Goal: Task Accomplishment & Management: Manage account settings

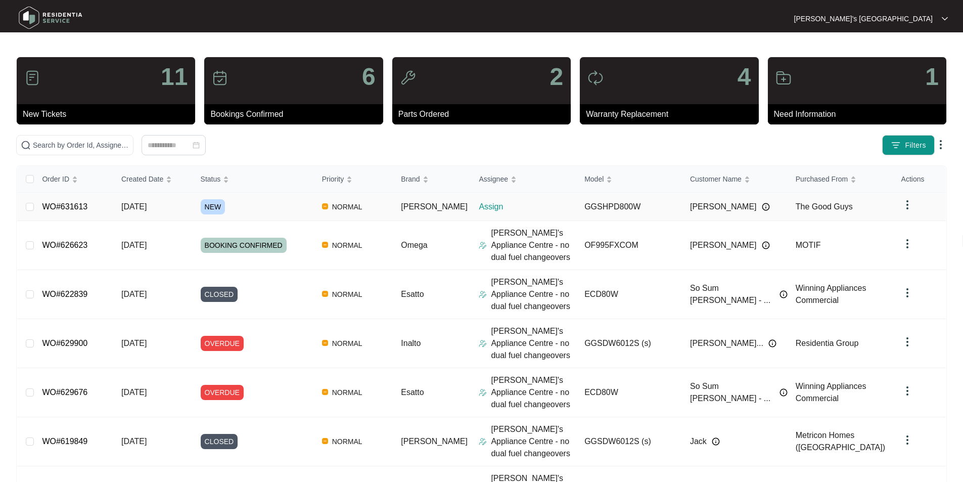
click at [72, 206] on link "WO#631613" at bounding box center [65, 206] width 46 height 9
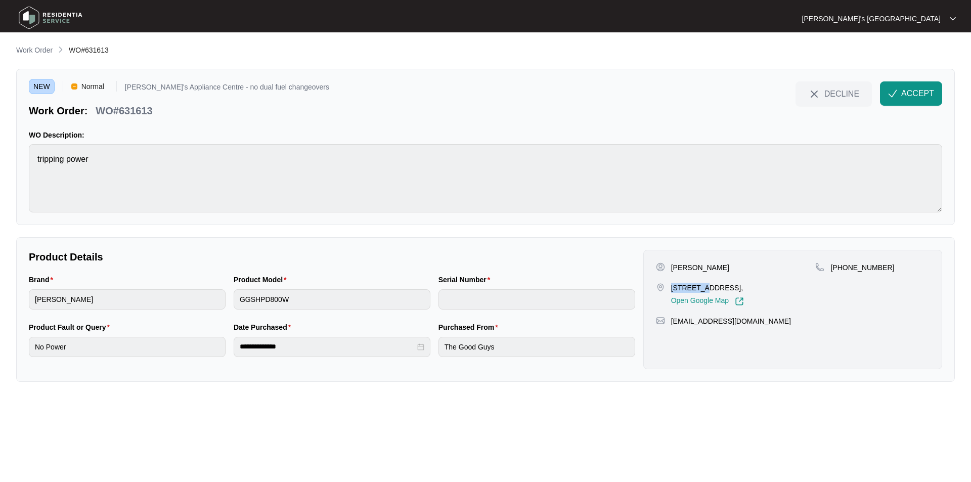
drag, startPoint x: 672, startPoint y: 285, endPoint x: 699, endPoint y: 285, distance: 27.3
click at [699, 285] on p "[STREET_ADDRESS]," at bounding box center [707, 288] width 73 height 10
copy p "35 Rigel"
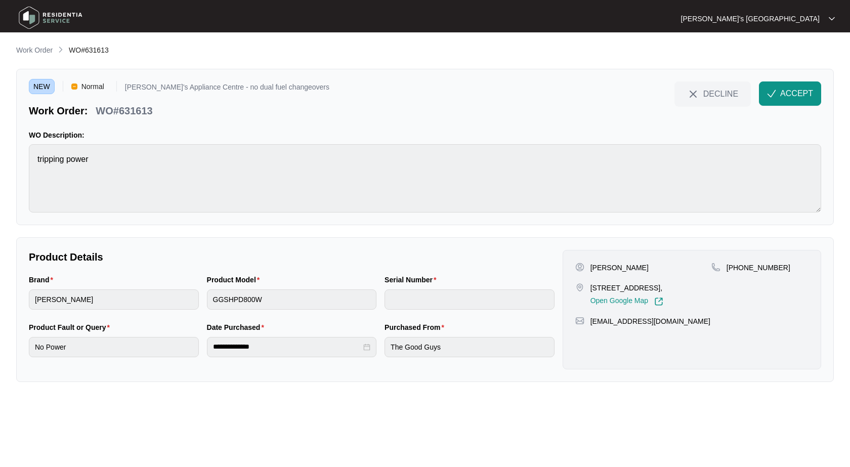
click at [629, 263] on p "[PERSON_NAME]" at bounding box center [619, 267] width 58 height 10
copy p "[PERSON_NAME]"
click at [771, 275] on div "[PHONE_NUMBER]" at bounding box center [759, 283] width 97 height 43
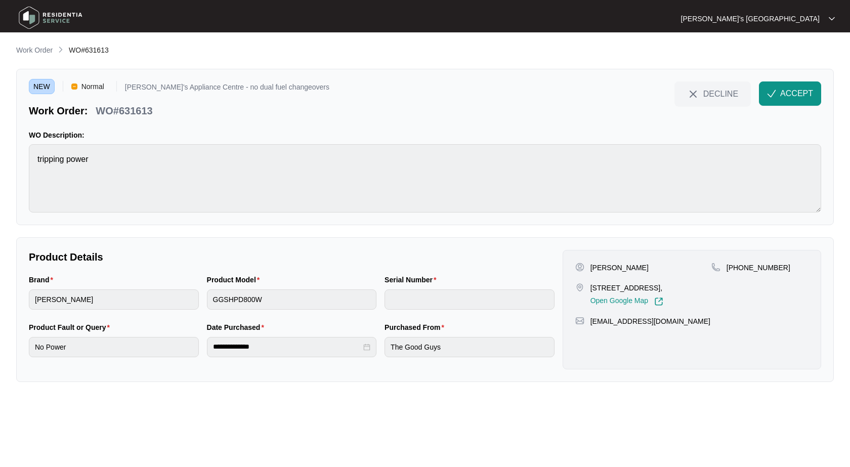
click at [764, 265] on p "[PHONE_NUMBER]" at bounding box center [758, 267] width 64 height 10
copy p "61474245452"
drag, startPoint x: 591, startPoint y: 287, endPoint x: 634, endPoint y: 285, distance: 43.0
click at [634, 285] on p "[STREET_ADDRESS]," at bounding box center [626, 288] width 73 height 10
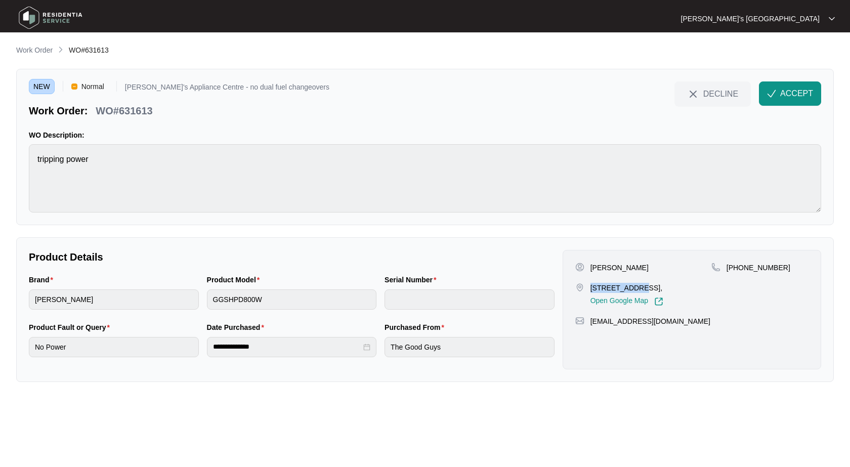
copy p "[STREET_ADDRESS]"
click at [625, 265] on p "[PERSON_NAME]" at bounding box center [619, 267] width 58 height 10
copy p "[PERSON_NAME]"
click at [147, 111] on p "WO#631613" at bounding box center [124, 111] width 57 height 14
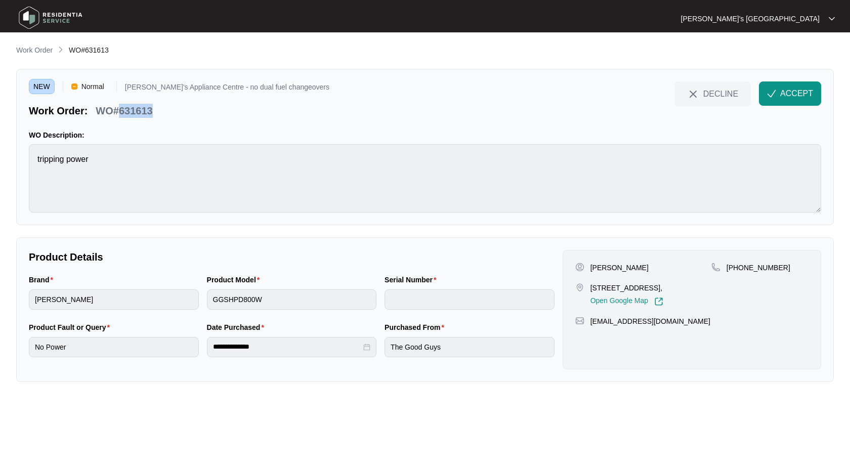
click at [147, 111] on p "WO#631613" at bounding box center [124, 111] width 57 height 14
copy p "631613"
click at [773, 74] on div "NEW Normal [PERSON_NAME]'s Appliance Centre - no dual fuel changeovers Work Ord…" at bounding box center [424, 147] width 817 height 156
click at [783, 92] on span "ACCEPT" at bounding box center [796, 93] width 33 height 12
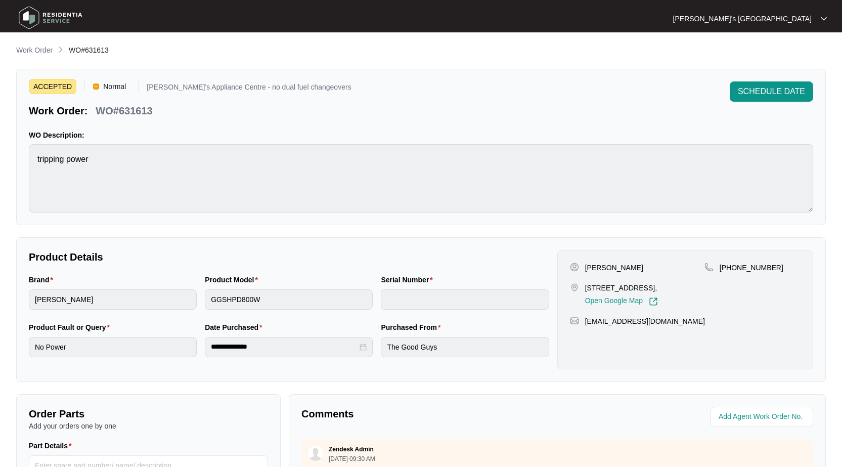
click at [33, 53] on p "Work Order" at bounding box center [34, 50] width 36 height 10
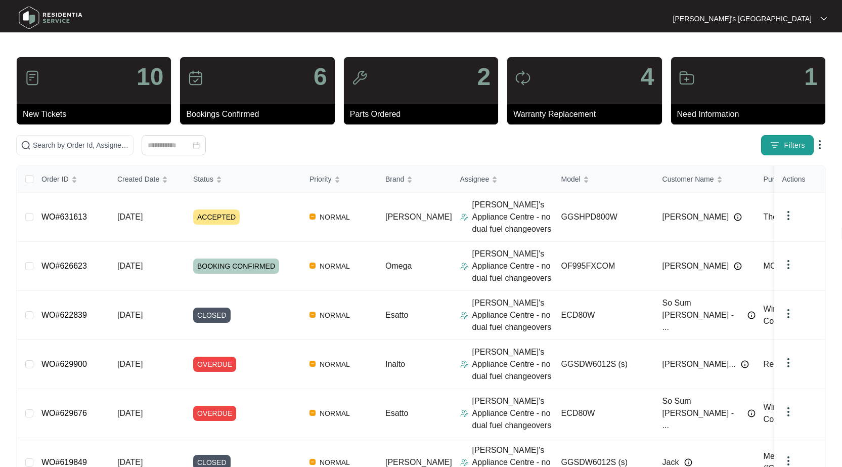
click at [801, 142] on span "Filters" at bounding box center [794, 145] width 21 height 11
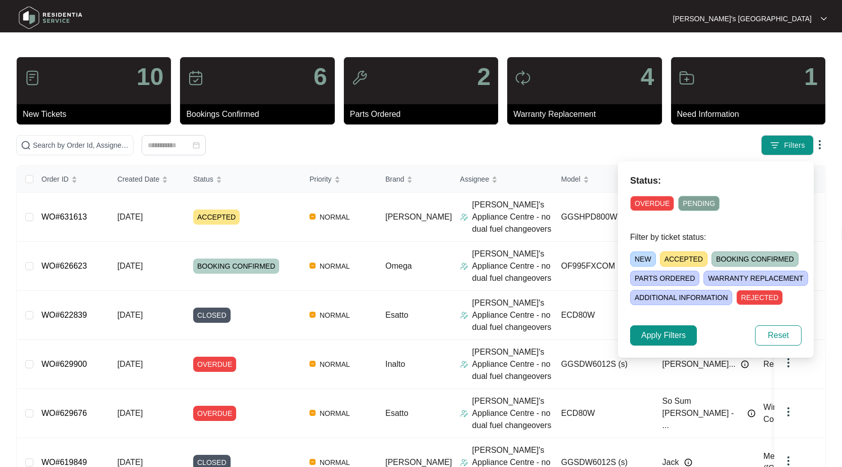
click at [657, 196] on span "OVERDUE" at bounding box center [652, 203] width 44 height 15
click at [662, 337] on span "Apply Filters" at bounding box center [663, 335] width 45 height 12
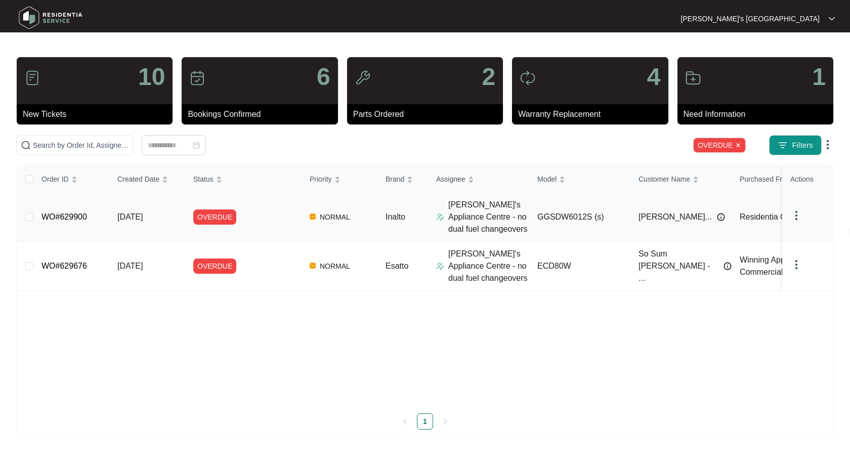
click at [73, 216] on div "Order ID Created Date Status Priority Brand Assignee Model Customer Name Purcha…" at bounding box center [424, 297] width 815 height 263
click at [77, 221] on link "WO#629900" at bounding box center [64, 216] width 46 height 9
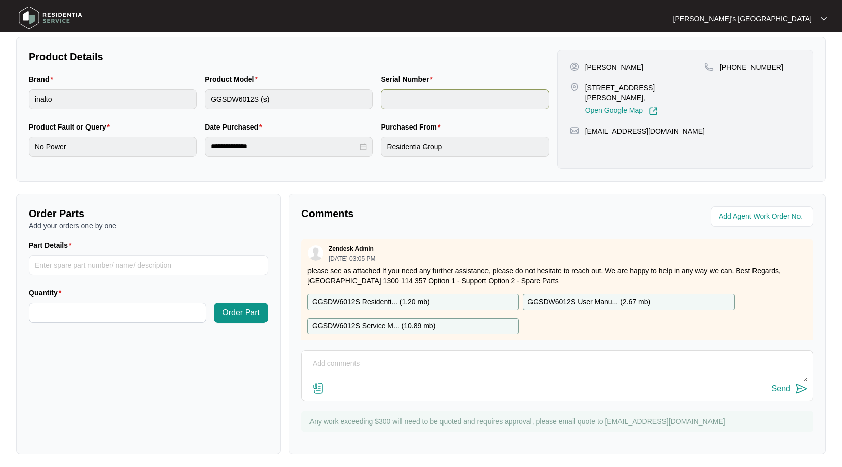
scroll to position [202, 0]
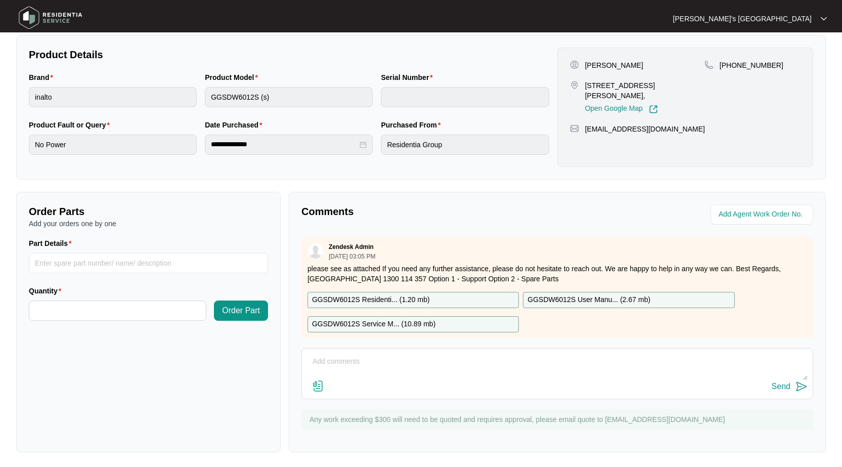
click at [380, 364] on textarea at bounding box center [557, 367] width 501 height 26
type textarea "Booked for 1/9"
click at [788, 388] on div "Send" at bounding box center [781, 386] width 19 height 9
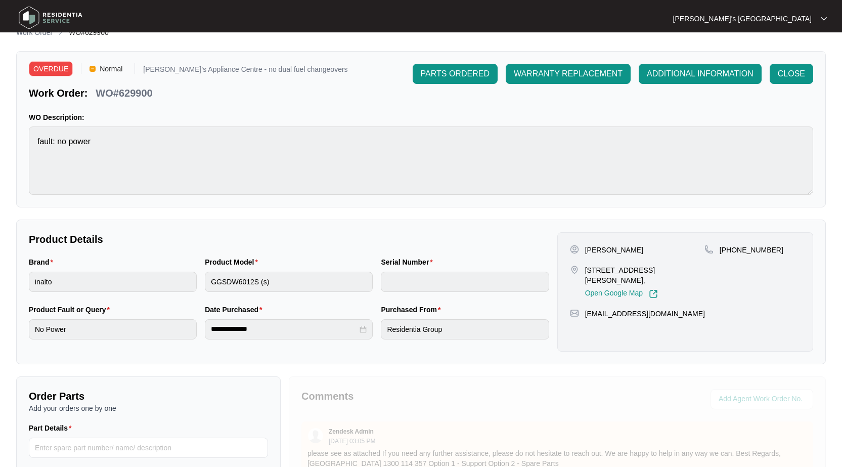
scroll to position [0, 0]
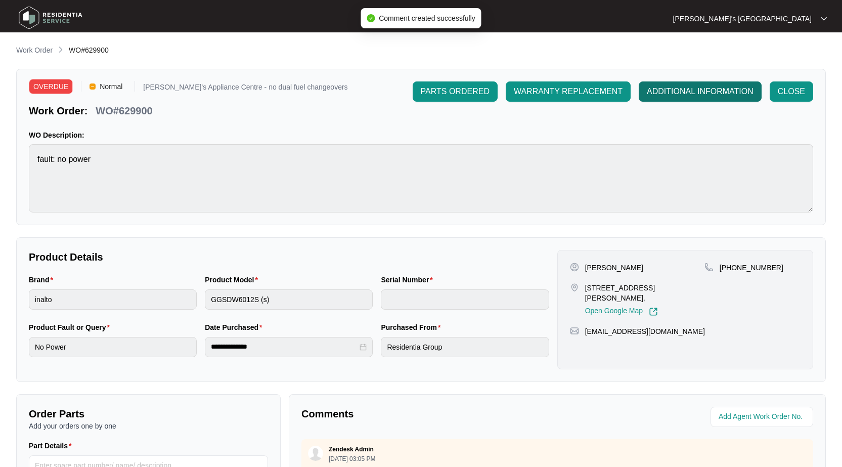
click at [676, 88] on span "ADDITIONAL INFORMATION" at bounding box center [700, 91] width 107 height 12
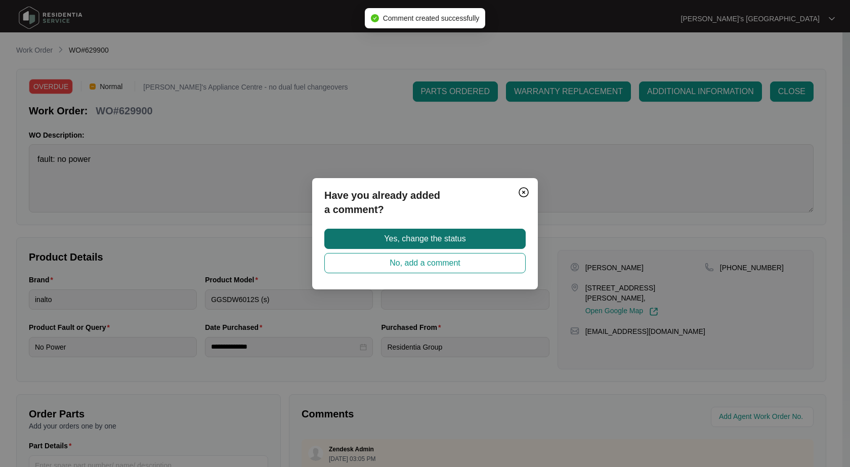
click at [407, 241] on span "Yes, change the status" at bounding box center [424, 239] width 81 height 12
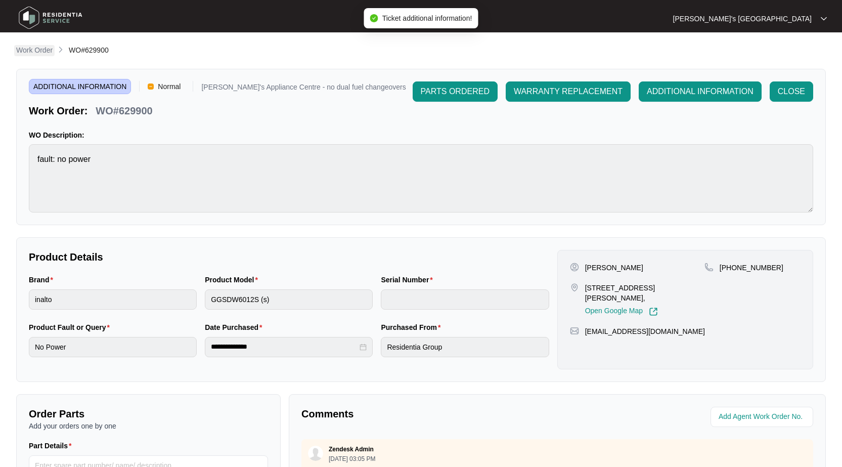
click at [38, 50] on p "Work Order" at bounding box center [34, 50] width 36 height 10
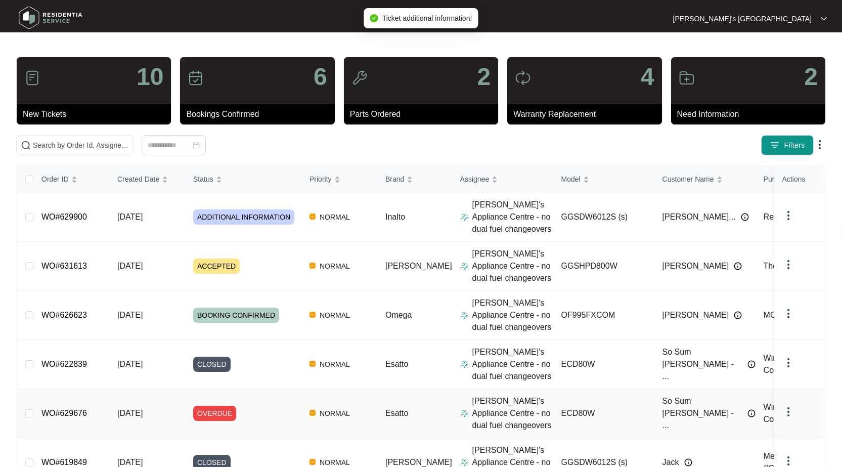
click at [65, 416] on link "WO#629676" at bounding box center [64, 413] width 46 height 9
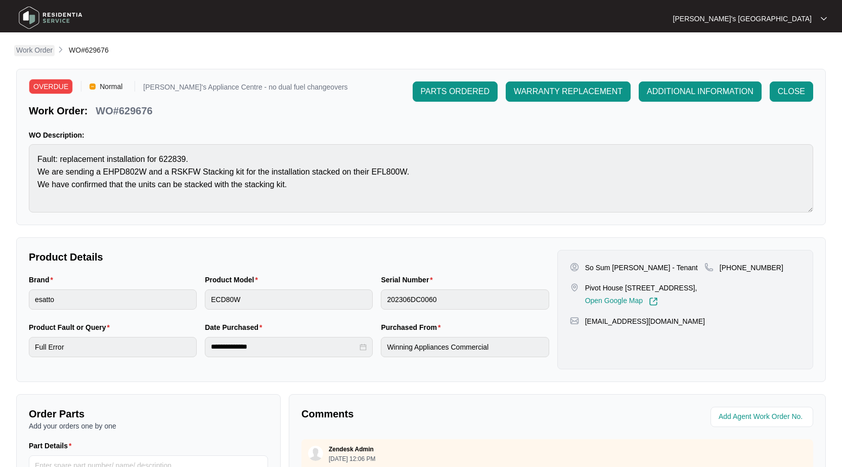
drag, startPoint x: 40, startPoint y: 51, endPoint x: 53, endPoint y: 50, distance: 12.7
click at [40, 51] on p "Work Order" at bounding box center [34, 50] width 36 height 10
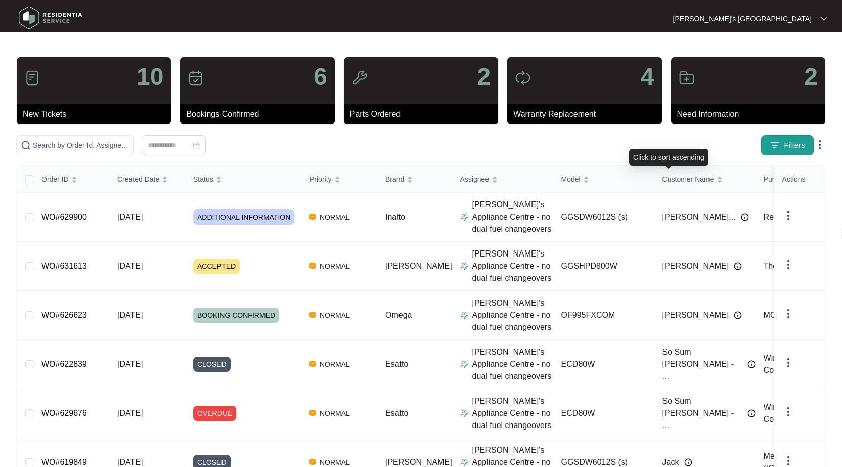
click at [773, 149] on img "button" at bounding box center [775, 145] width 10 height 10
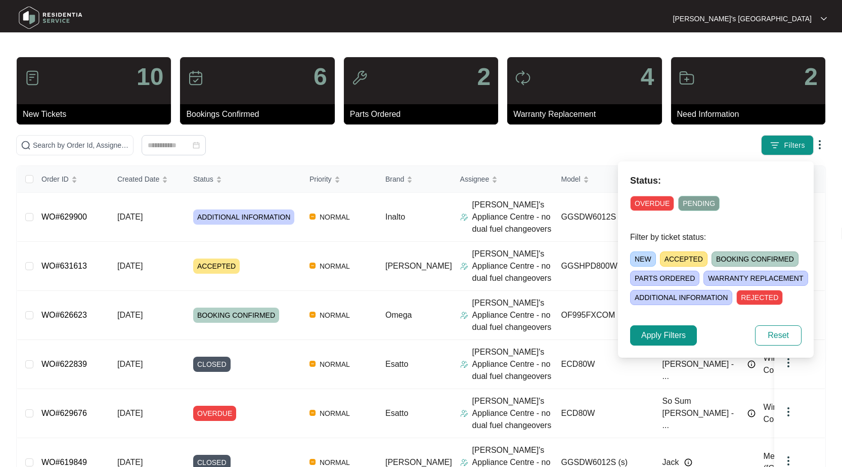
click at [681, 263] on span "ACCEPTED" at bounding box center [684, 258] width 48 height 15
click at [667, 332] on span "Apply Filters" at bounding box center [663, 335] width 45 height 12
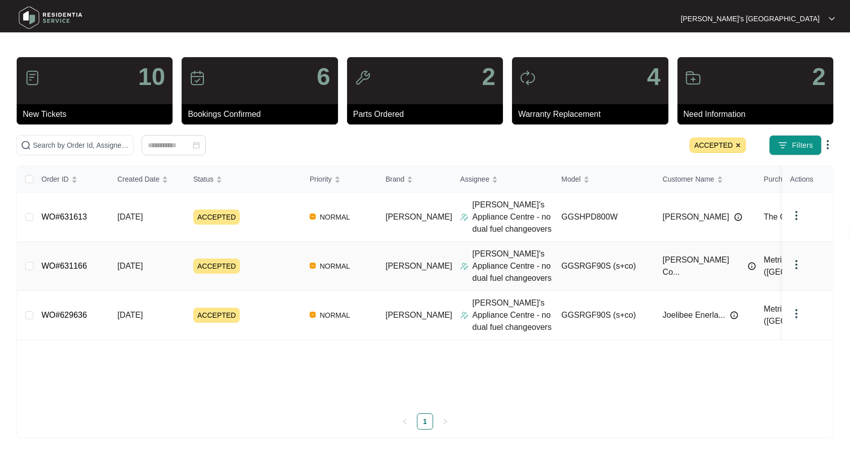
click at [75, 263] on link "WO#631166" at bounding box center [64, 265] width 46 height 9
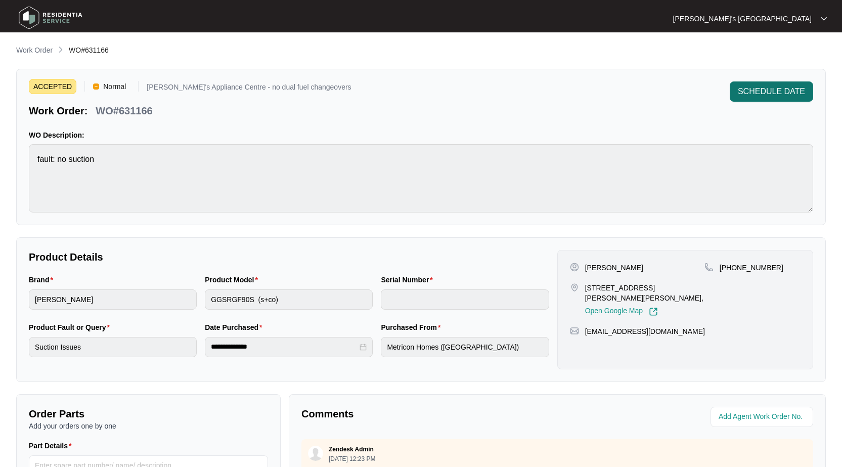
click at [776, 82] on button "SCHEDULE DATE" at bounding box center [771, 91] width 83 height 20
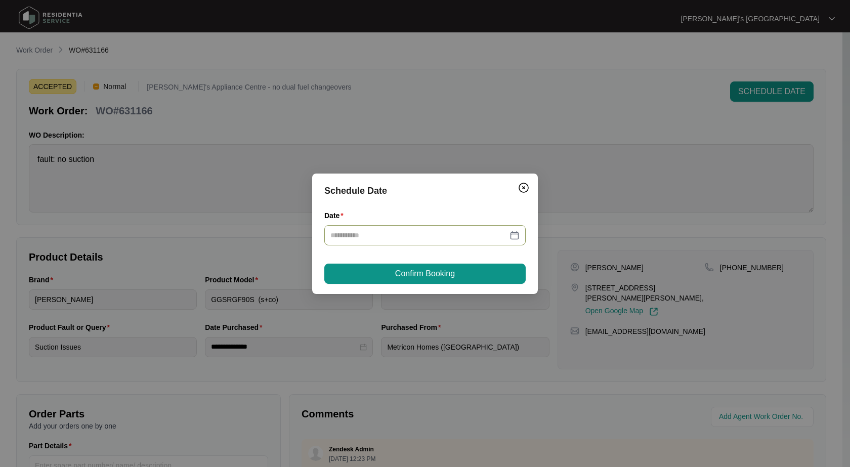
click at [509, 230] on div at bounding box center [424, 235] width 189 height 11
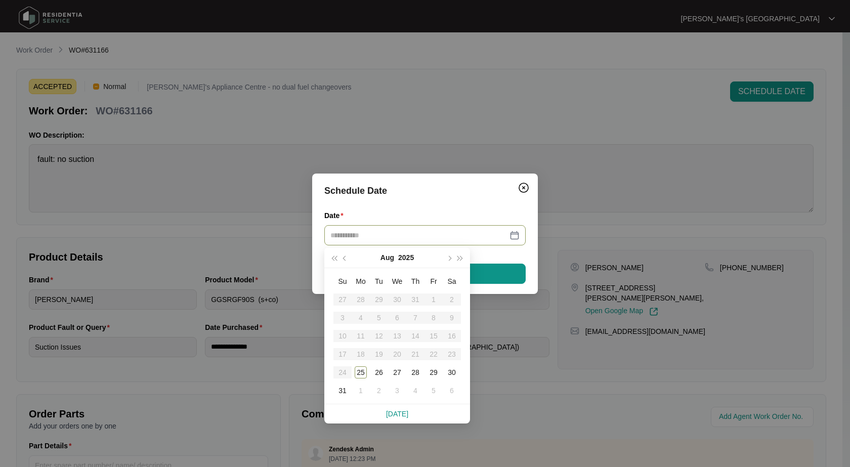
click at [515, 232] on div at bounding box center [424, 235] width 189 height 11
type input "**********"
click at [380, 373] on div "26" at bounding box center [379, 372] width 12 height 12
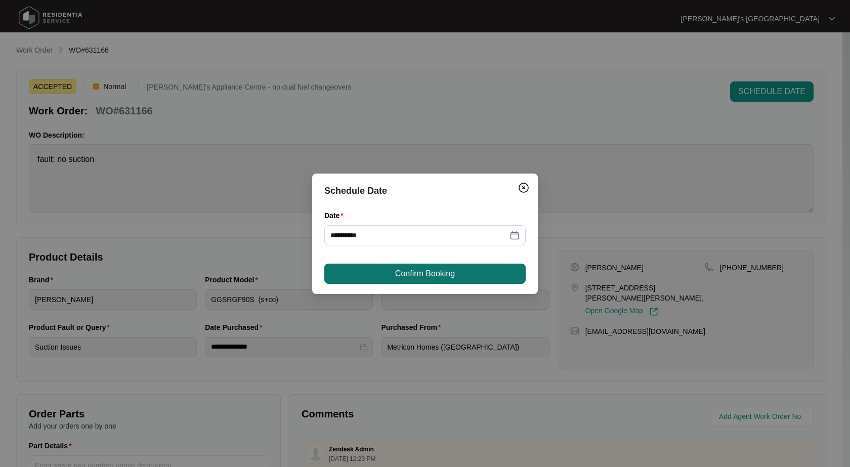
click at [446, 278] on span "Confirm Booking" at bounding box center [425, 274] width 60 height 12
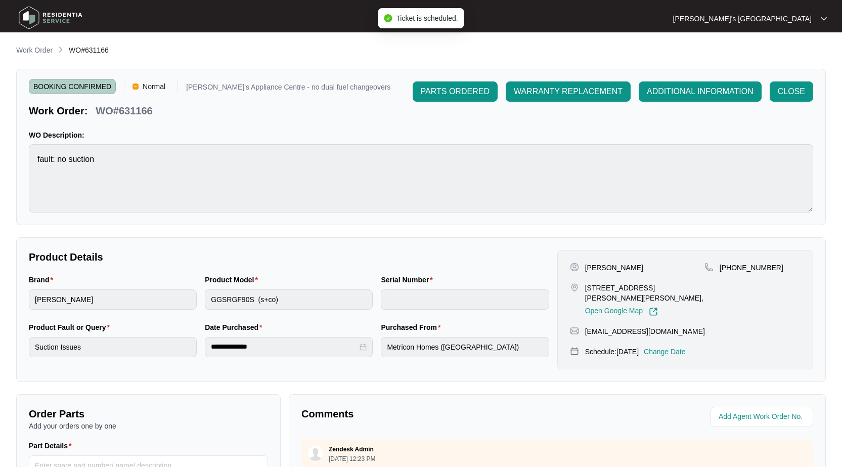
click at [32, 53] on p "Work Order" at bounding box center [34, 50] width 36 height 10
